Goal: Navigation & Orientation: Find specific page/section

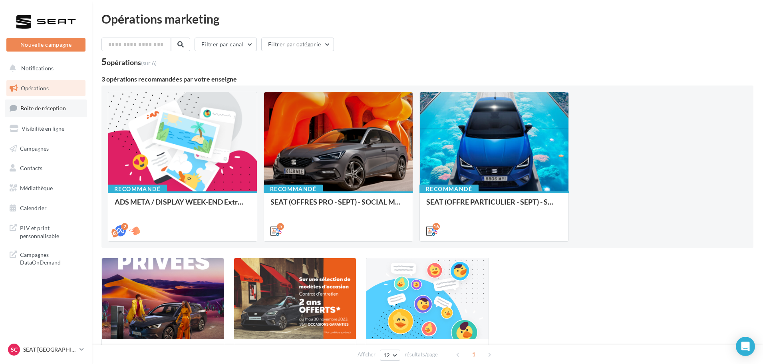
click at [26, 104] on link "Boîte de réception" at bounding box center [46, 107] width 82 height 17
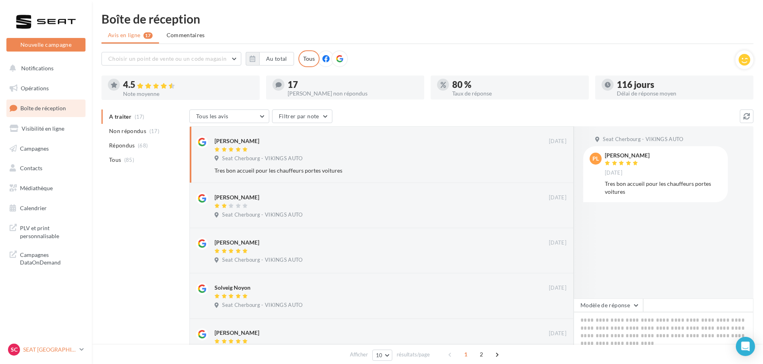
click at [67, 344] on div "SC SEAT [GEOGRAPHIC_DATA] SEAT-[GEOGRAPHIC_DATA]" at bounding box center [42, 349] width 68 height 12
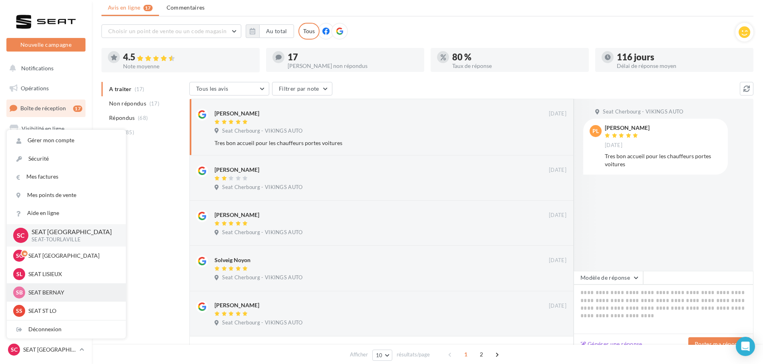
scroll to position [40, 0]
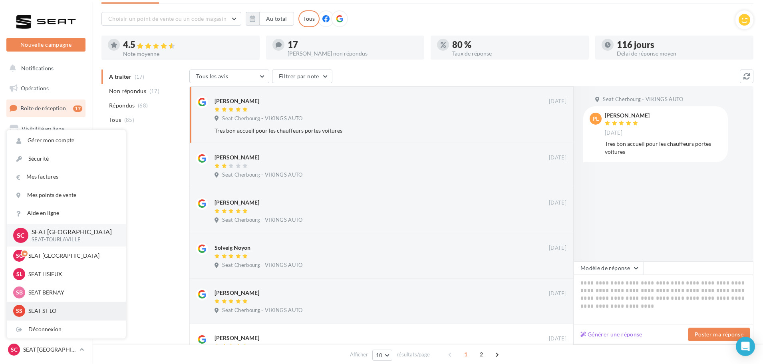
click at [43, 303] on div "SS SEAT ST LO SEAT-[GEOGRAPHIC_DATA]" at bounding box center [66, 310] width 119 height 18
click at [42, 306] on div "SS SEAT ST LO SEAT-[GEOGRAPHIC_DATA]" at bounding box center [66, 311] width 106 height 12
